Goal: Task Accomplishment & Management: Manage account settings

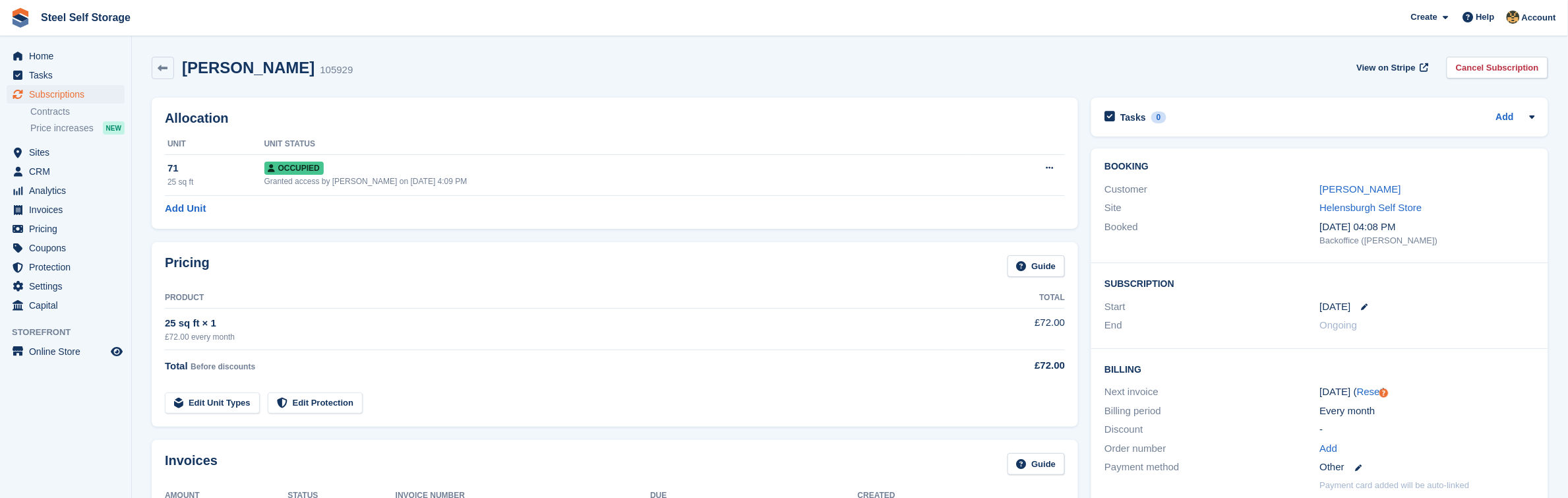
click at [170, 66] on link at bounding box center [163, 68] width 22 height 22
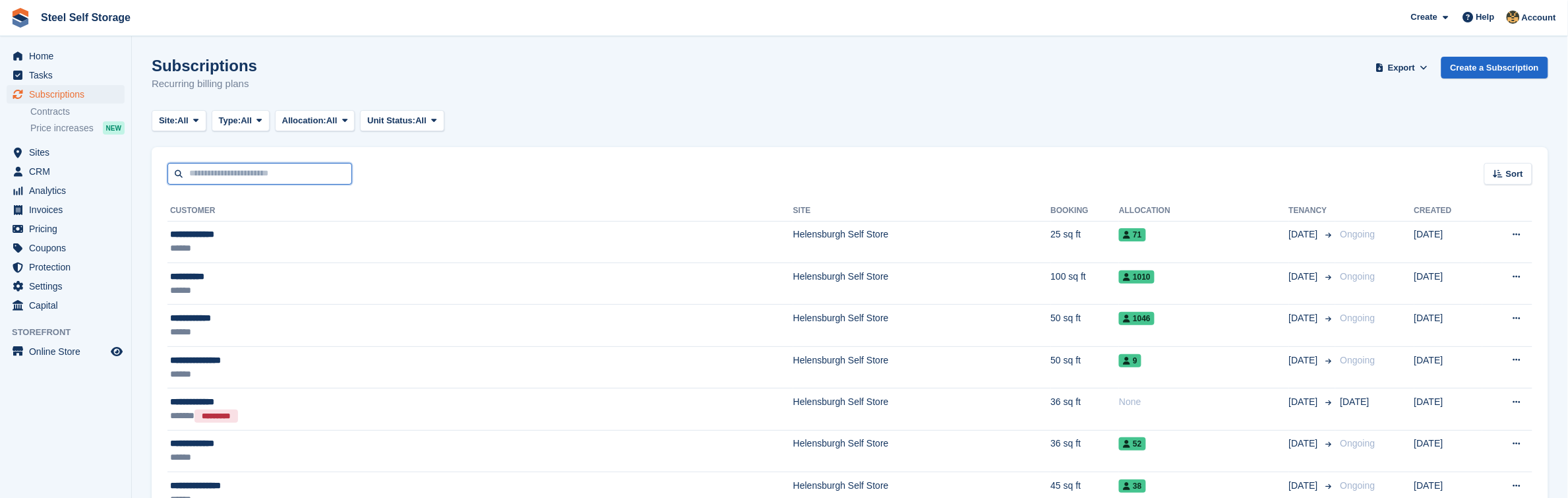
click at [241, 176] on input "text" at bounding box center [260, 173] width 185 height 21
type input "*********"
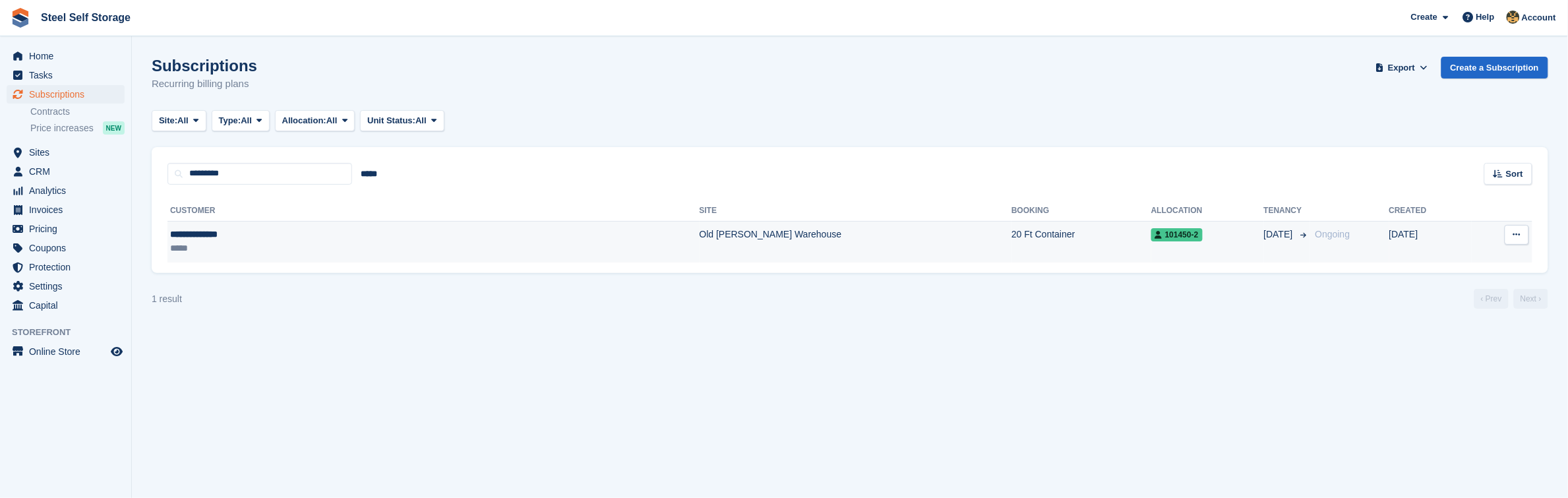
click at [310, 252] on div "*****" at bounding box center [290, 248] width 240 height 14
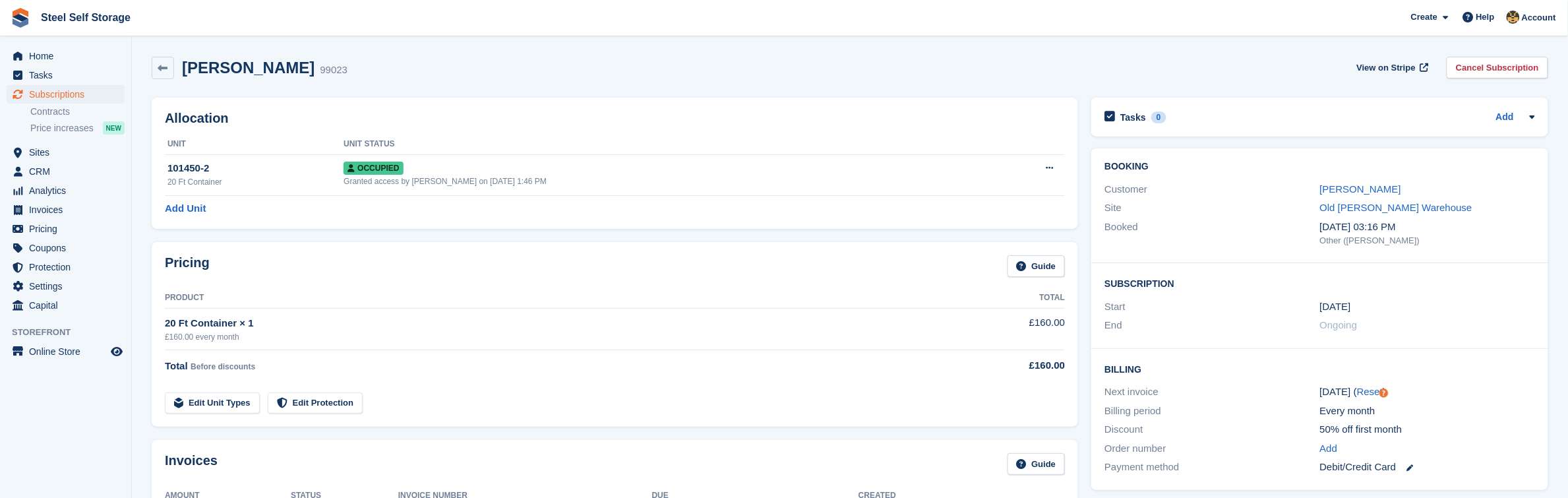
scroll to position [436, 0]
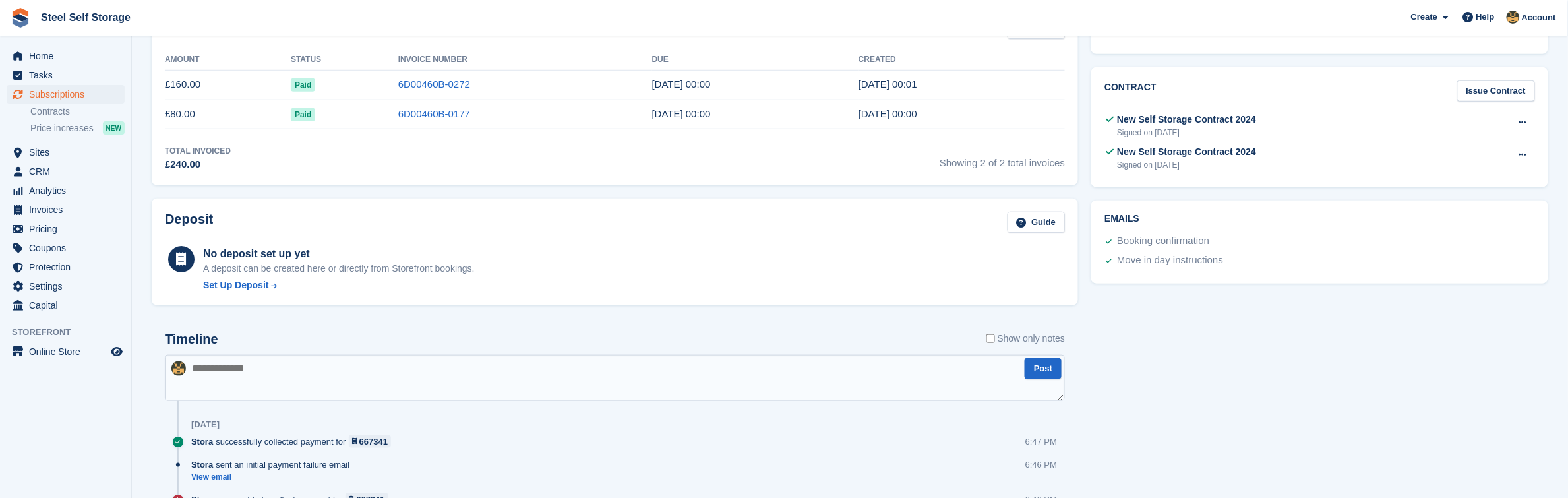
click at [303, 92] on span "Paid" at bounding box center [302, 84] width 24 height 13
click at [308, 84] on span "Paid" at bounding box center [302, 84] width 24 height 13
click at [182, 80] on td "£160.00" at bounding box center [228, 84] width 126 height 29
click at [414, 89] on link "6D00460B-0272" at bounding box center [434, 84] width 72 height 12
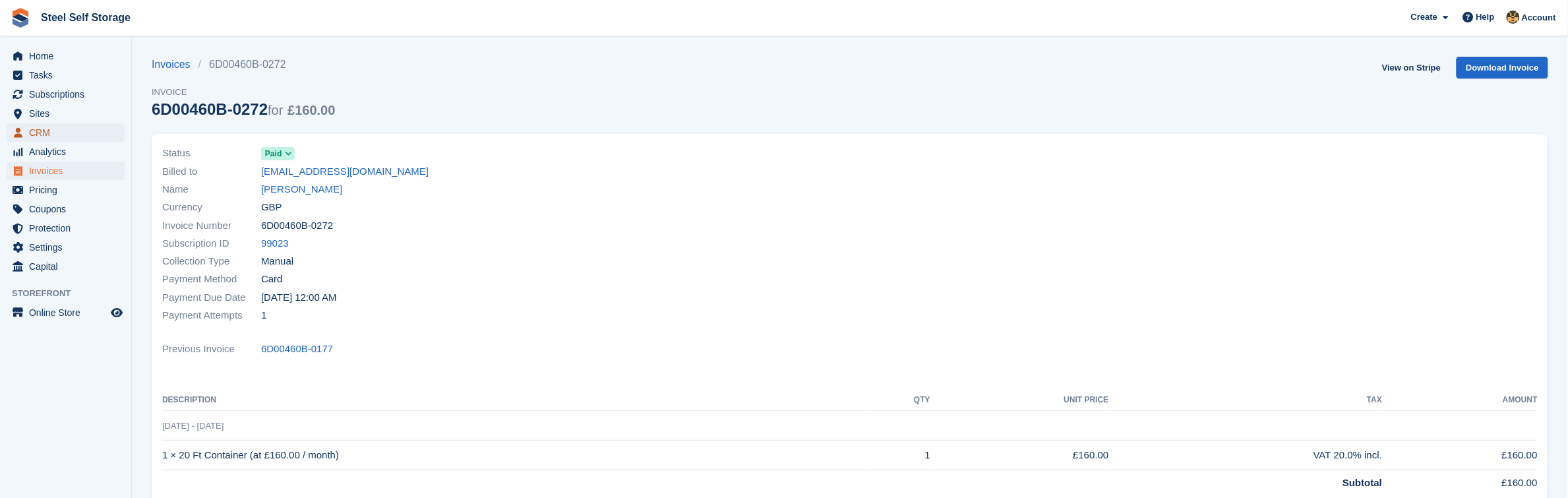
click at [43, 125] on span "CRM" at bounding box center [68, 133] width 79 height 19
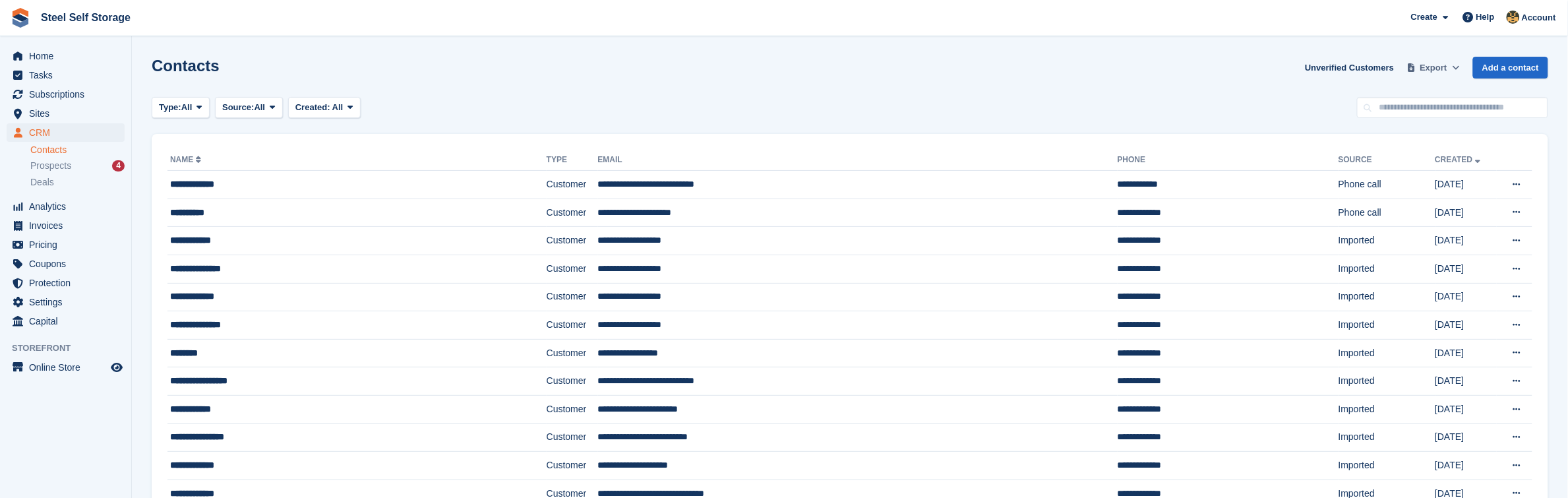
click at [1418, 71] on span at bounding box center [1412, 68] width 13 height 13
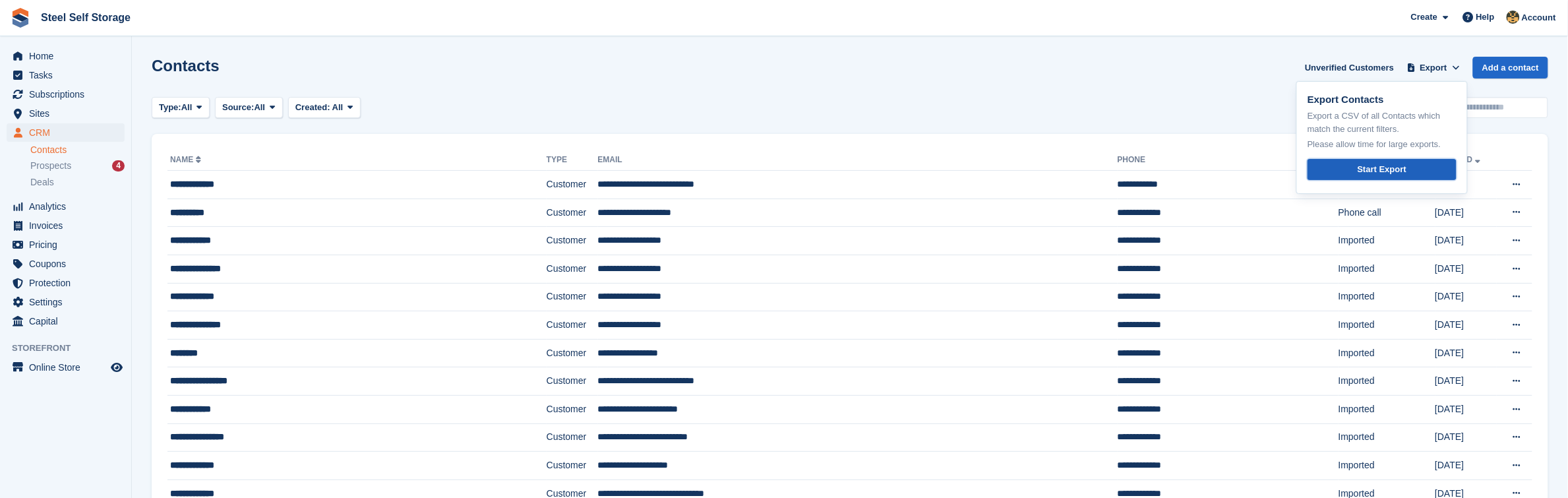
click at [1382, 173] on div "Start Export" at bounding box center [1381, 169] width 49 height 13
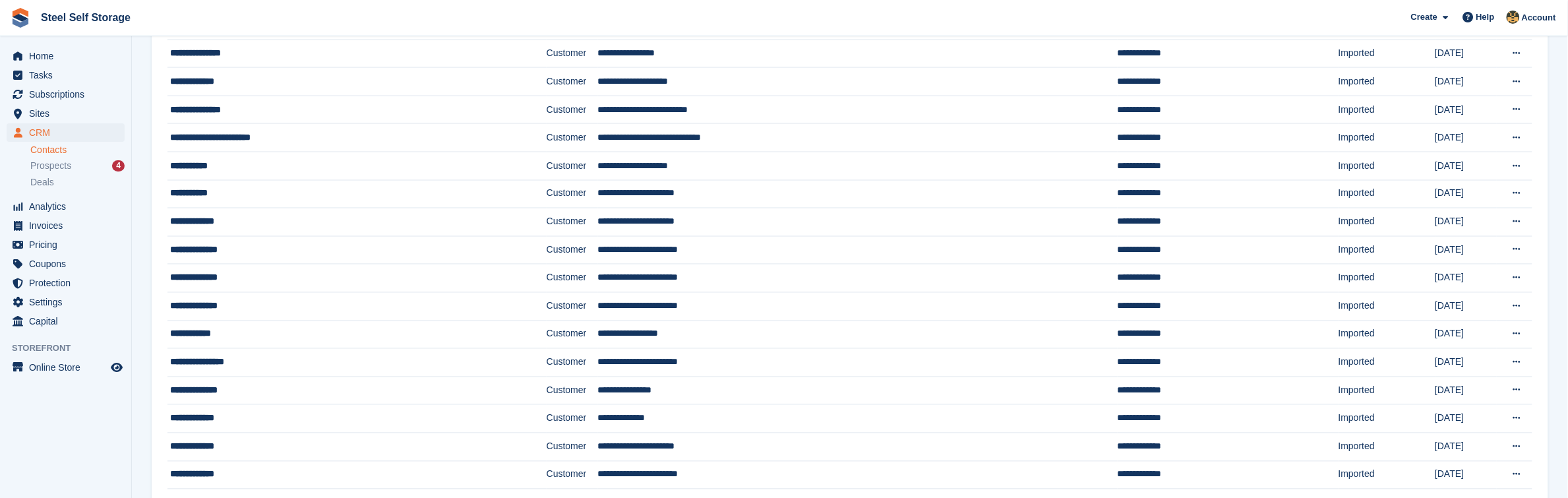
scroll to position [436, 0]
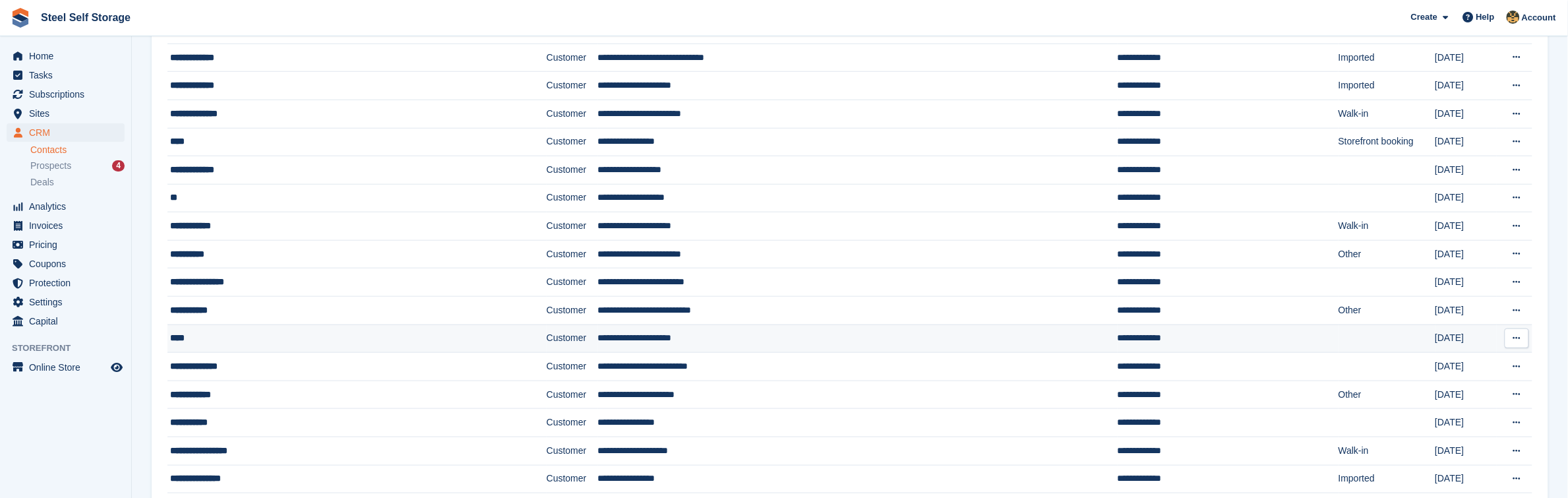
click at [1526, 341] on button at bounding box center [1516, 338] width 24 height 20
click at [1461, 422] on p "Delete contact" at bounding box center [1465, 413] width 115 height 17
click at [1431, 422] on p "Delete contact" at bounding box center [1465, 413] width 115 height 17
click at [1514, 199] on icon at bounding box center [1516, 197] width 7 height 9
click at [1513, 145] on icon at bounding box center [1516, 141] width 7 height 9
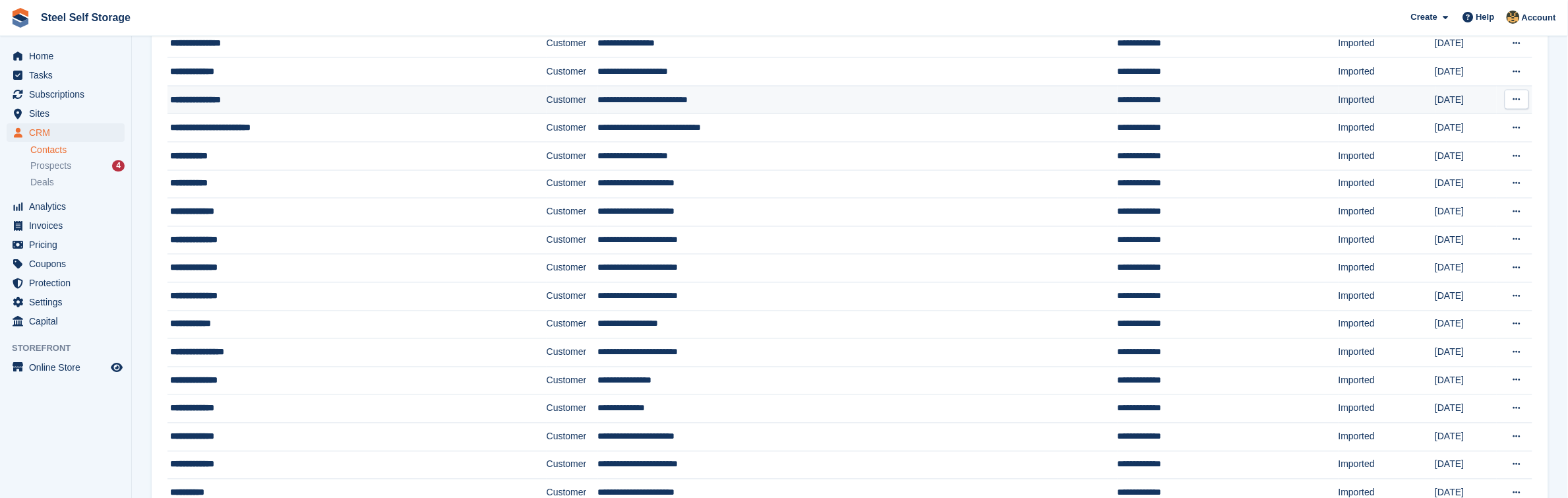
scroll to position [0, 0]
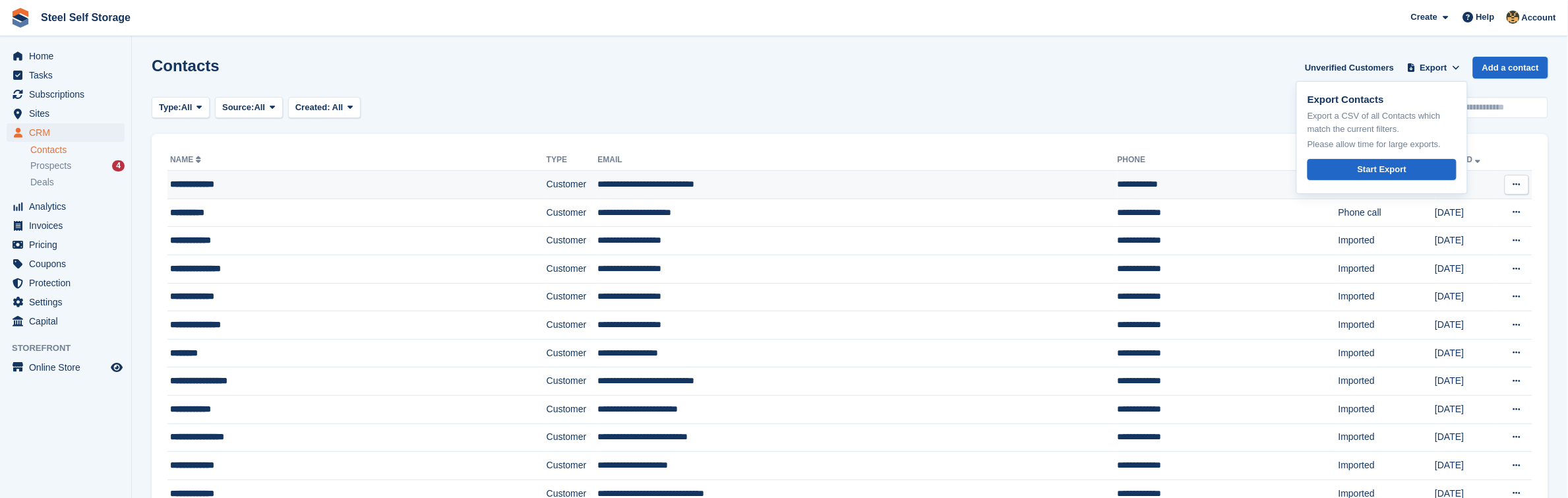
click at [229, 186] on div "**********" at bounding box center [316, 185] width 293 height 14
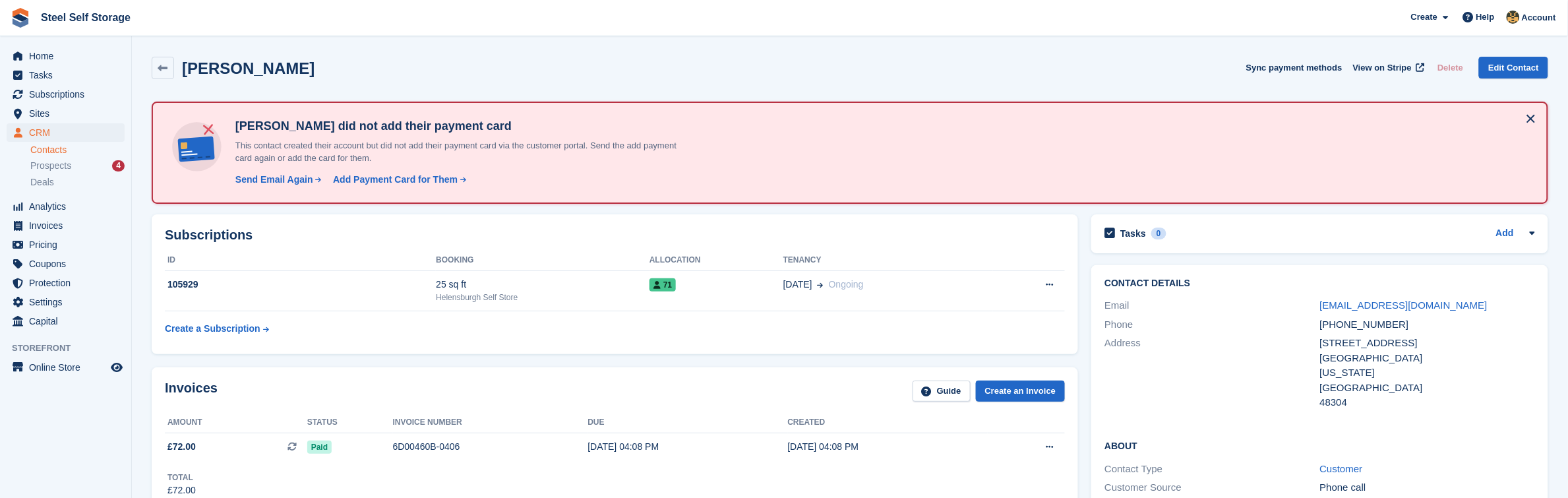
click at [58, 146] on link "Contacts" at bounding box center [77, 150] width 94 height 12
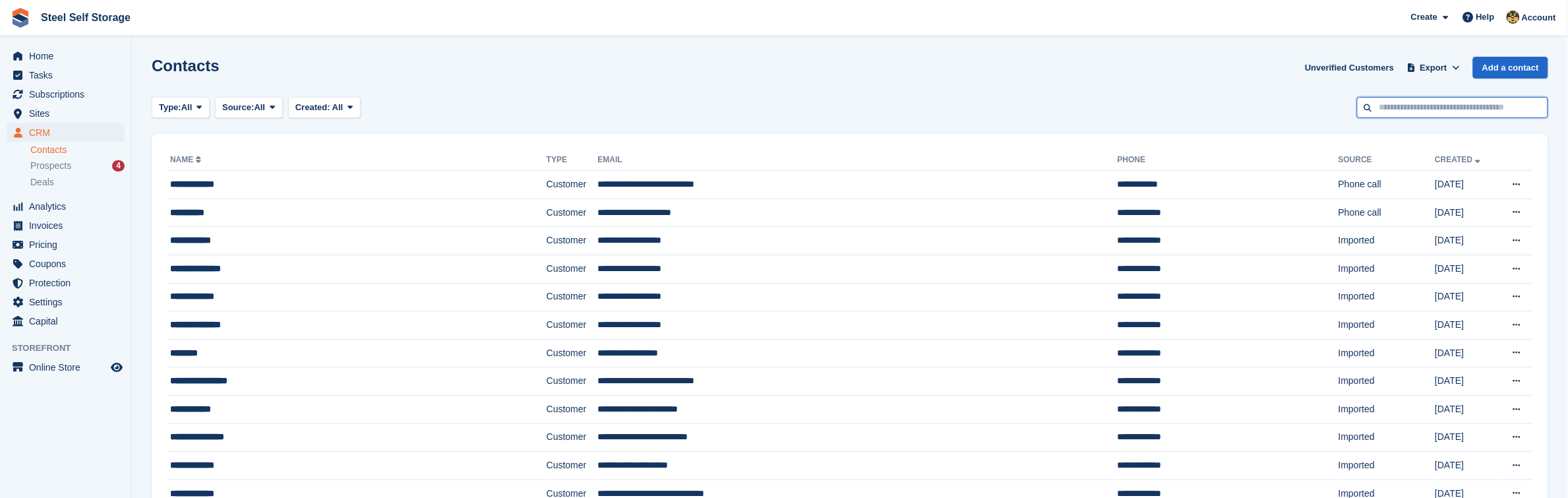
click at [1416, 100] on input "text" at bounding box center [1452, 108] width 191 height 21
